Goal: Task Accomplishment & Management: Use online tool/utility

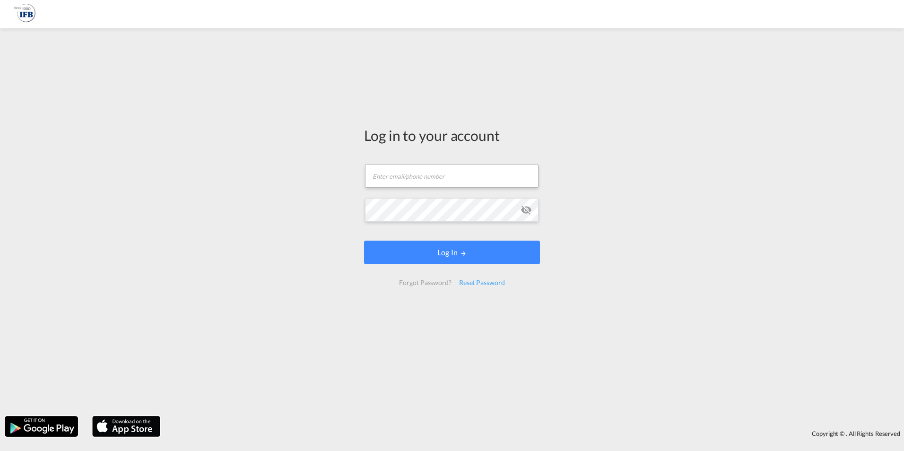
drag, startPoint x: 408, startPoint y: 188, endPoint x: 406, endPoint y: 182, distance: 6.4
click at [408, 188] on md-input-container "Email field is required" at bounding box center [452, 176] width 176 height 26
click at [406, 182] on input "text" at bounding box center [451, 176] width 173 height 24
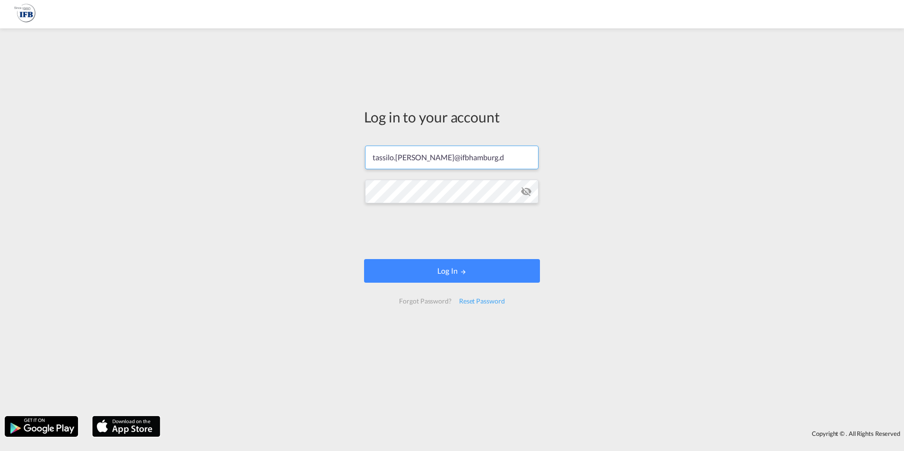
type input "[EMAIL_ADDRESS][PERSON_NAME][DOMAIN_NAME]"
click at [364, 259] on button "Log In" at bounding box center [452, 271] width 176 height 24
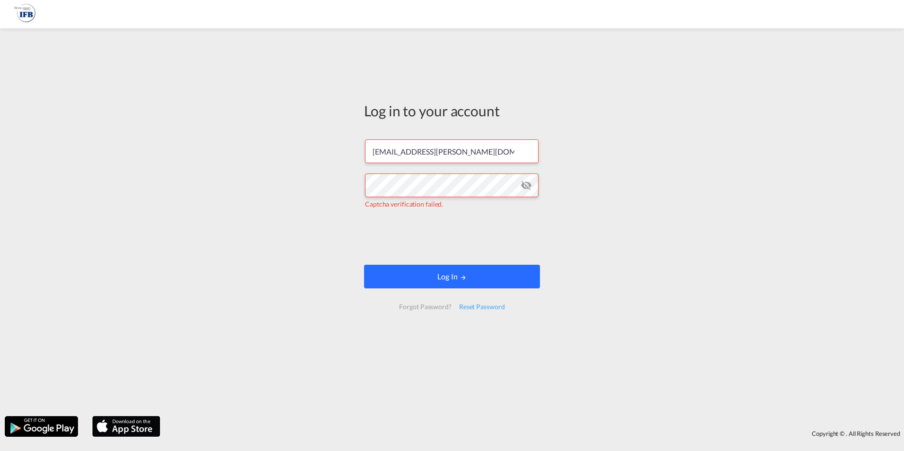
click at [400, 268] on button "Log In" at bounding box center [452, 277] width 176 height 24
click at [443, 266] on button "Log In" at bounding box center [452, 277] width 176 height 24
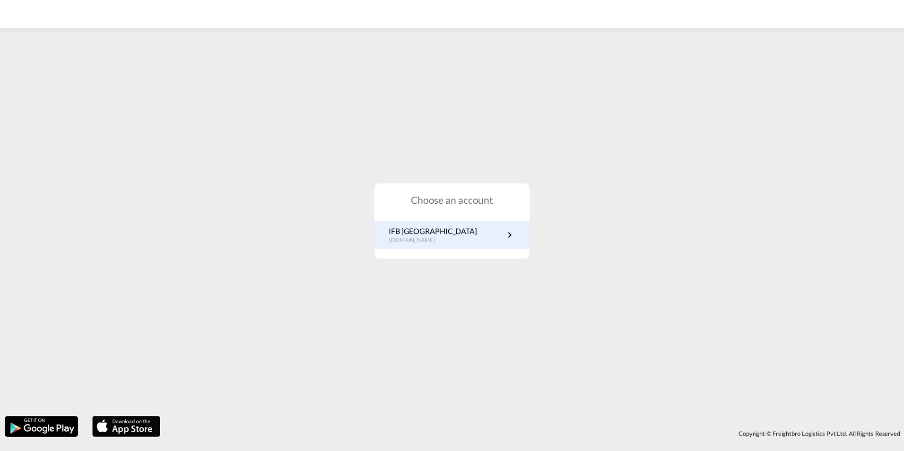
click at [447, 235] on link "IFB Germany [DOMAIN_NAME]" at bounding box center [452, 235] width 127 height 18
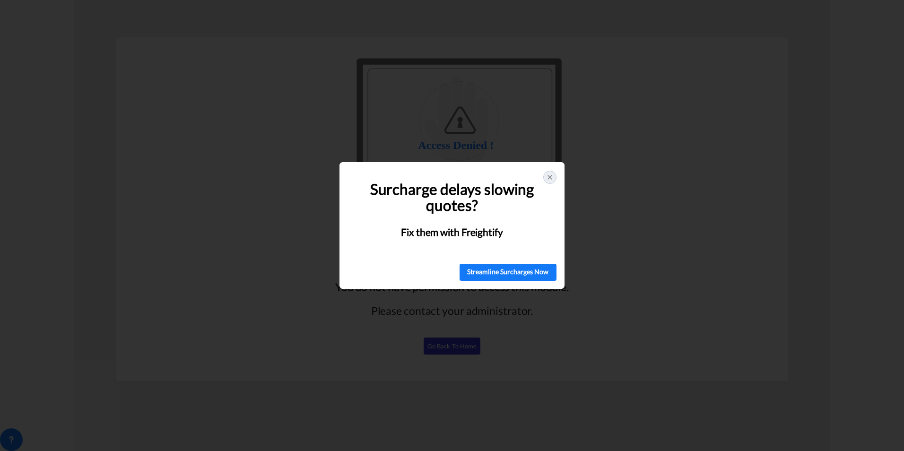
click at [548, 182] on div at bounding box center [549, 177] width 13 height 13
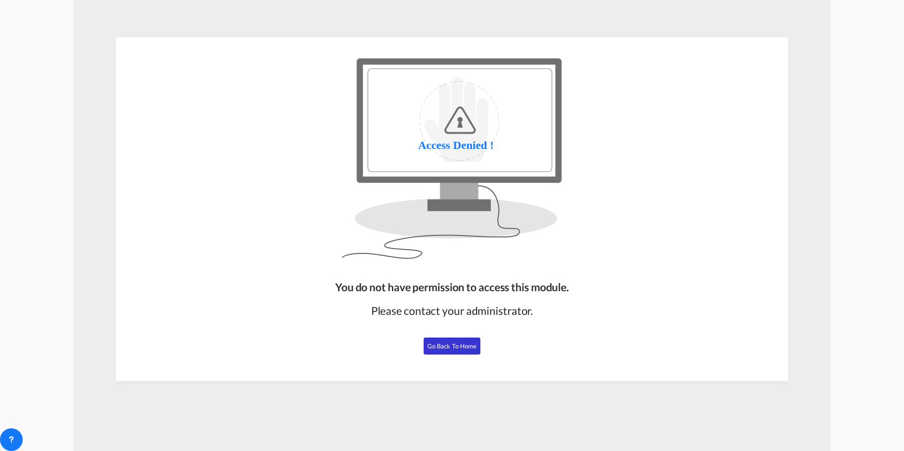
click at [462, 348] on span "Go Back to Home" at bounding box center [452, 346] width 50 height 8
